Goal: Communication & Community: Answer question/provide support

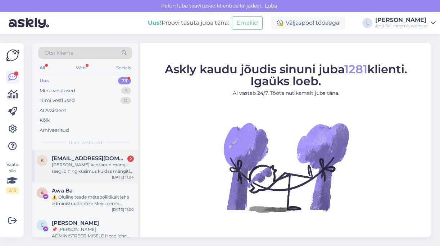
click at [99, 172] on div "Olen kaotanud mängu reeglid ning küsimus kuidas mängiti seda mängu? Mäletan et …" at bounding box center [93, 168] width 82 height 13
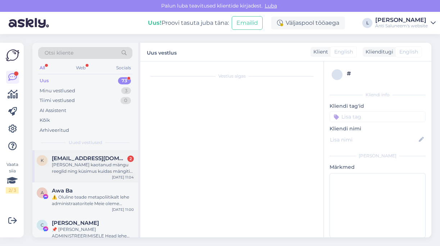
scroll to position [7, 0]
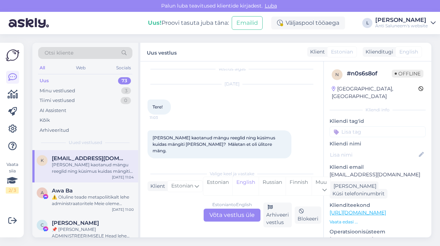
click at [233, 217] on div "Estonian to English Võta vestlus üle" at bounding box center [232, 215] width 57 height 13
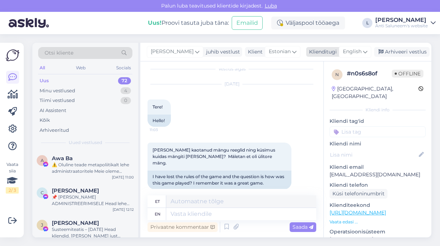
click at [351, 53] on span "English" at bounding box center [352, 52] width 19 height 8
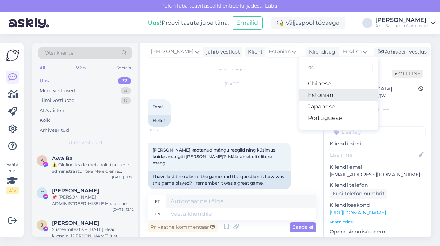
type input "es"
click at [325, 93] on link "Estonian" at bounding box center [338, 96] width 79 height 12
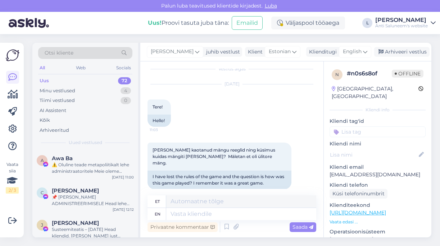
scroll to position [0, 0]
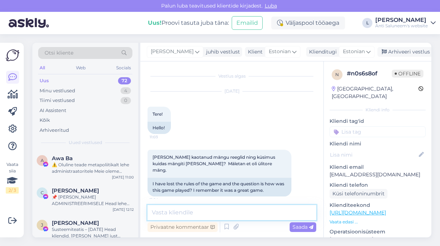
click at [185, 208] on textarea at bounding box center [231, 212] width 169 height 15
type textarea "Tere, palun täpsustage millist mängu mõtlete"
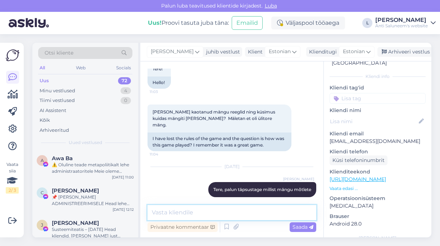
scroll to position [34, 0]
click at [343, 185] on p "Vaata edasi ..." at bounding box center [377, 188] width 96 height 6
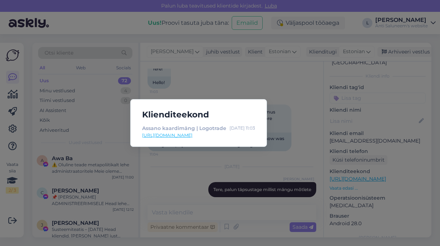
click at [203, 138] on link "https://www.logo.ee/et/p/assano-kaardimang" at bounding box center [198, 135] width 113 height 6
drag, startPoint x: 238, startPoint y: 49, endPoint x: 238, endPoint y: 61, distance: 12.6
click at [238, 49] on div "Klienditeekond Assano kaardimäng | Logotrade Sep 20 11:03 https://www.logo.ee/e…" at bounding box center [220, 123] width 440 height 246
